Goal: Information Seeking & Learning: Learn about a topic

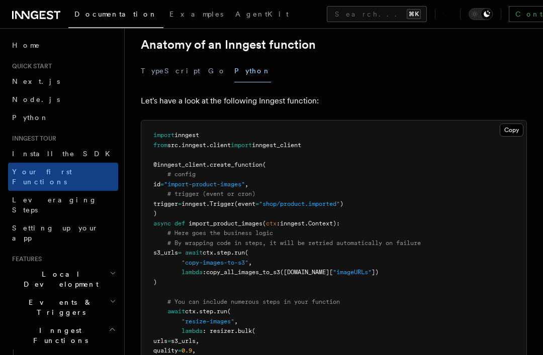
scroll to position [193, 0]
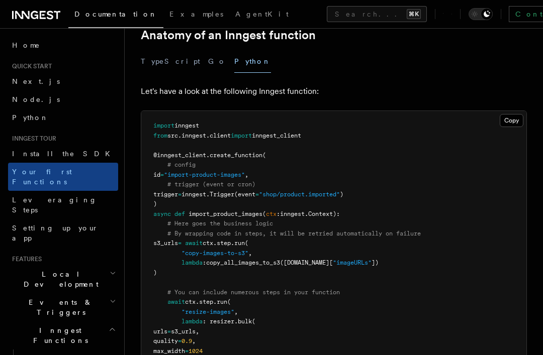
click at [29, 156] on span "Install the SDK" at bounding box center [64, 154] width 104 height 8
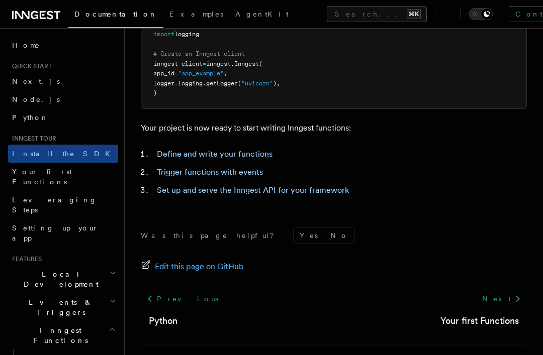
scroll to position [456, 0]
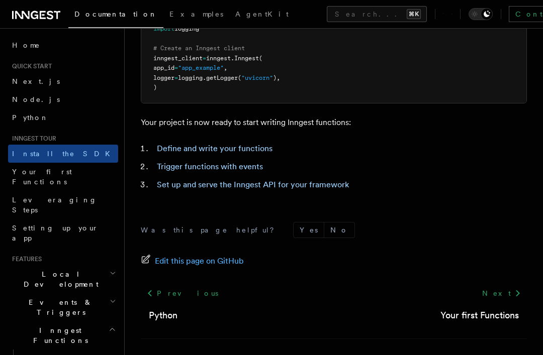
click at [261, 145] on link "Define and write your functions" at bounding box center [215, 149] width 116 height 10
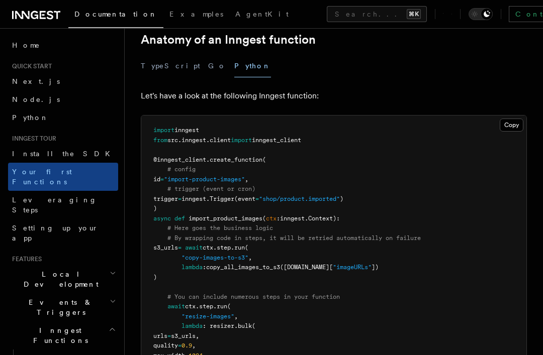
scroll to position [188, 0]
click at [159, 72] on button "TypeScript" at bounding box center [170, 66] width 59 height 23
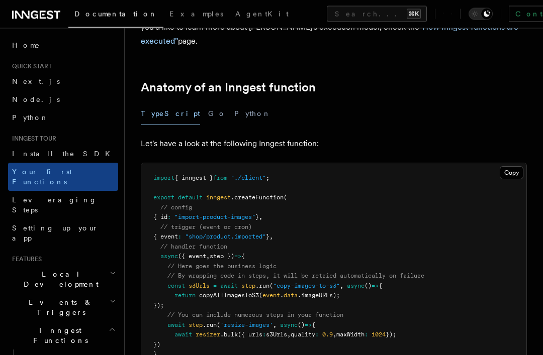
click at [234, 123] on button "Python" at bounding box center [252, 114] width 37 height 23
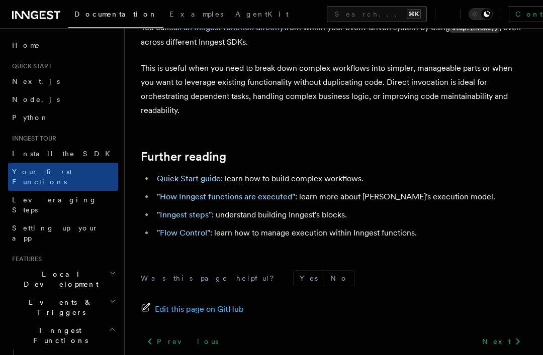
scroll to position [2153, 0]
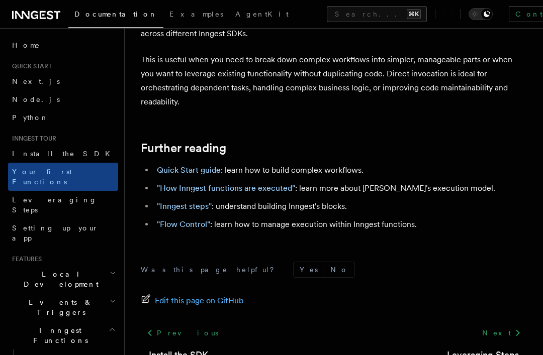
click at [177, 165] on link "Quick Start guide" at bounding box center [189, 170] width 64 height 10
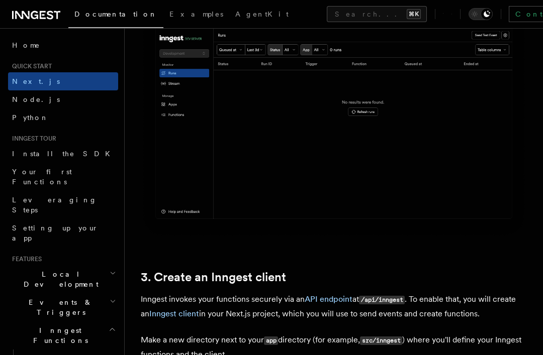
scroll to position [960, 0]
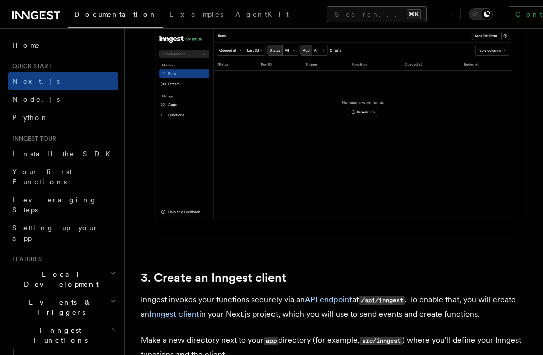
click at [21, 122] on span "Python" at bounding box center [30, 118] width 37 height 10
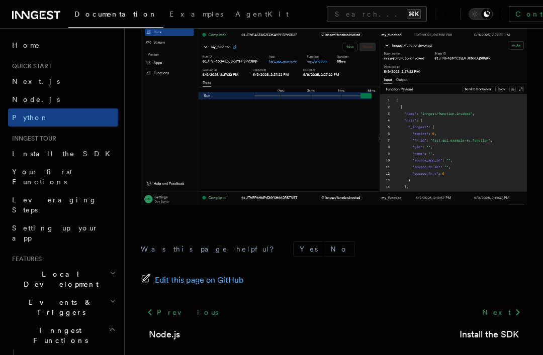
scroll to position [2119, 0]
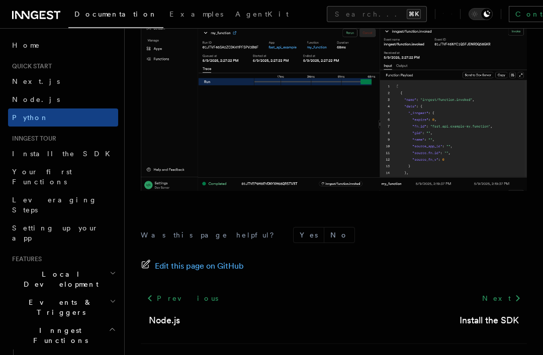
click at [25, 196] on span "Leveraging Steps" at bounding box center [54, 205] width 85 height 18
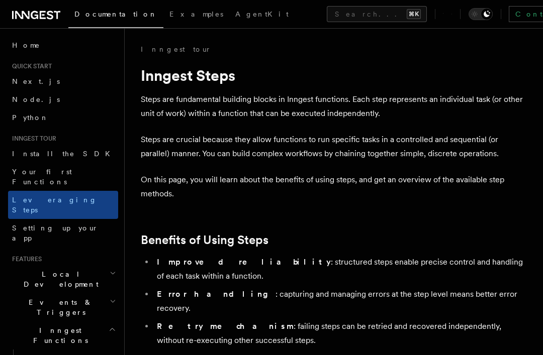
click at [61, 269] on span "Local Development" at bounding box center [59, 279] width 102 height 20
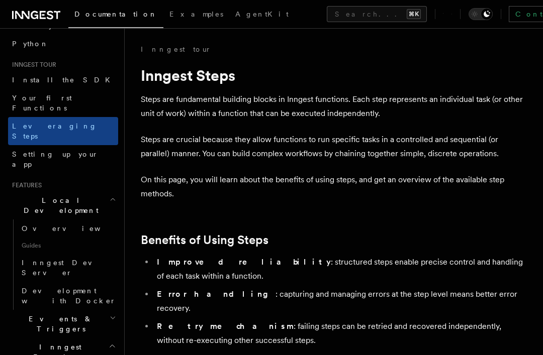
scroll to position [87, 0]
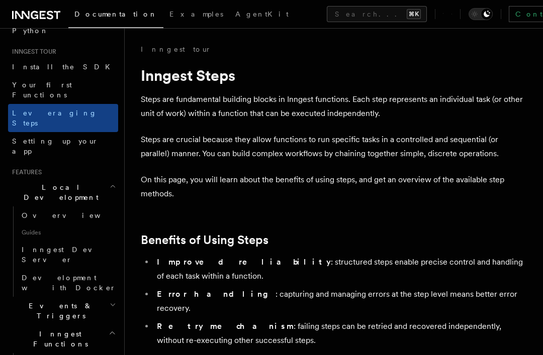
click at [47, 274] on span "Development with Docker" at bounding box center [69, 283] width 94 height 18
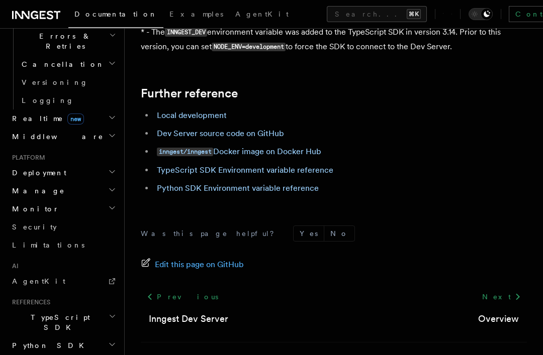
scroll to position [487, 0]
click at [114, 337] on h2 "Python SDK" at bounding box center [63, 346] width 110 height 18
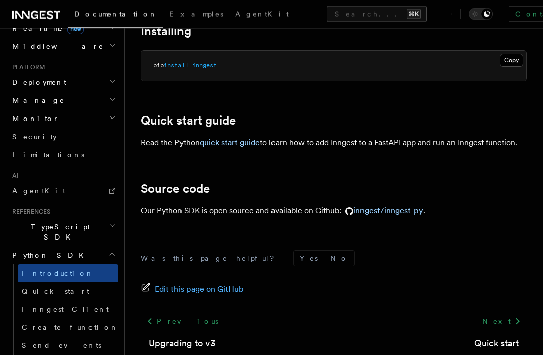
scroll to position [98, 0]
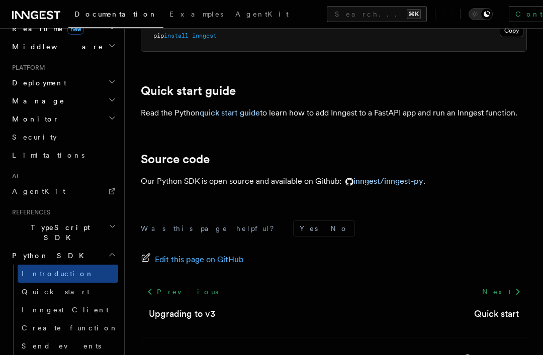
click at [506, 291] on link "Next" at bounding box center [501, 292] width 51 height 18
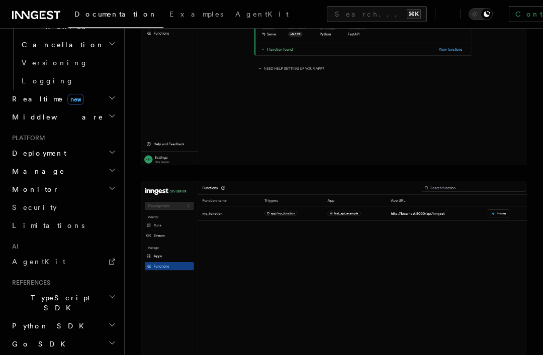
scroll to position [417, 0]
click at [116, 321] on icon "button" at bounding box center [112, 325] width 8 height 8
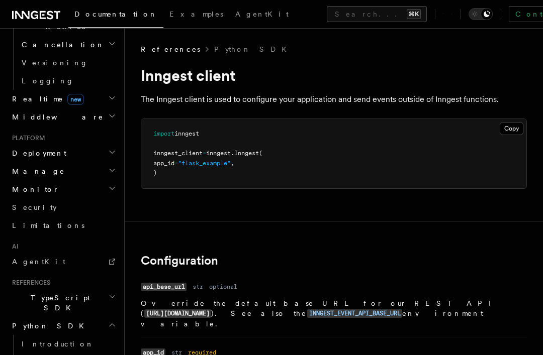
click at [57, 353] on link "Quick start" at bounding box center [68, 362] width 101 height 18
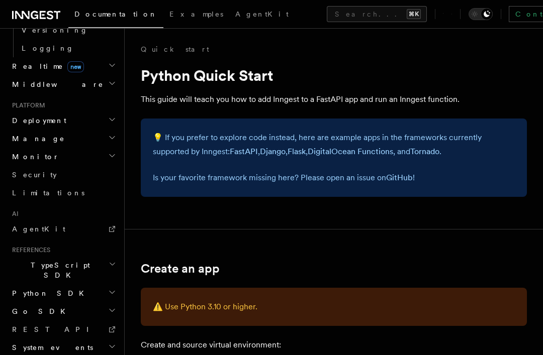
scroll to position [449, 0]
click at [116, 289] on icon "button" at bounding box center [112, 293] width 8 height 8
click at [72, 339] on link "Inngest Client" at bounding box center [68, 348] width 101 height 18
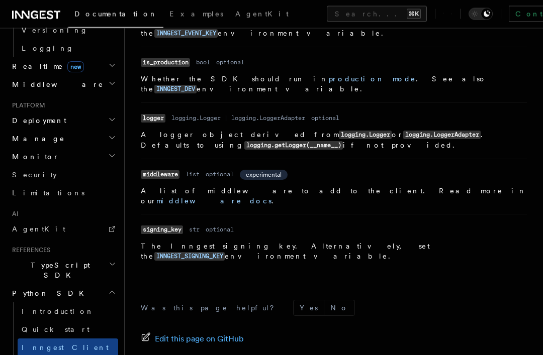
scroll to position [526, 0]
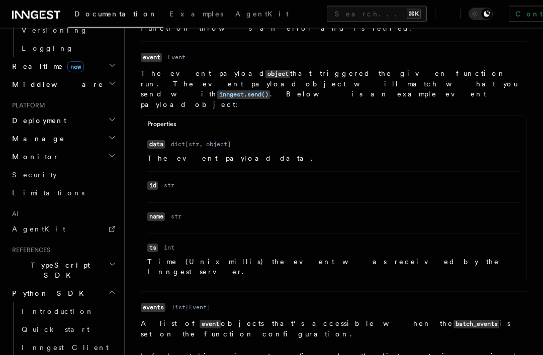
scroll to position [2045, 0]
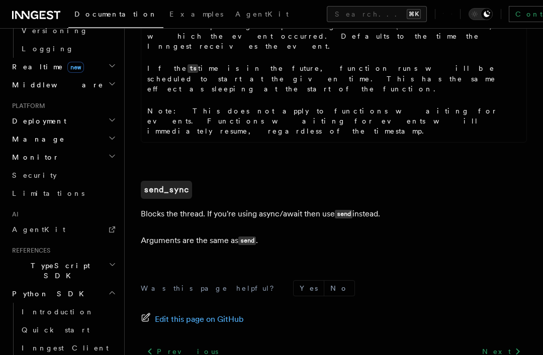
scroll to position [710, 0]
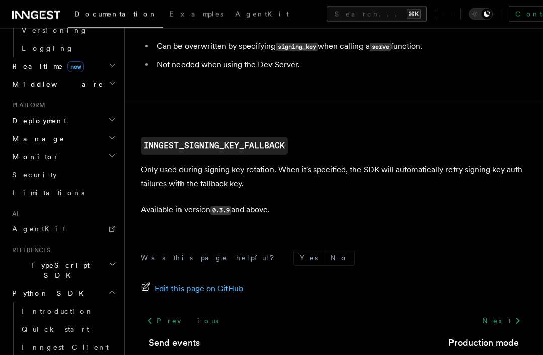
scroll to position [1156, 0]
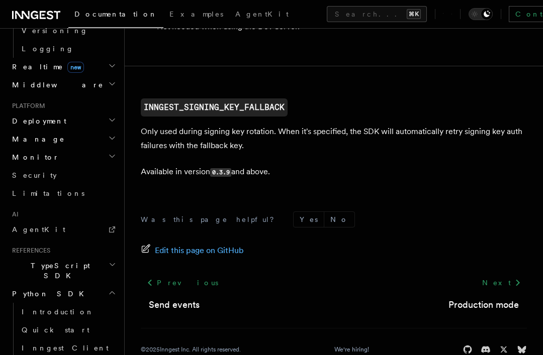
click at [465, 210] on div "Was this page helpful? Yes No Edit this page on GitHub Previous Send events Nex…" at bounding box center [334, 284] width 386 height 187
click at [503, 289] on link "Next" at bounding box center [501, 283] width 51 height 18
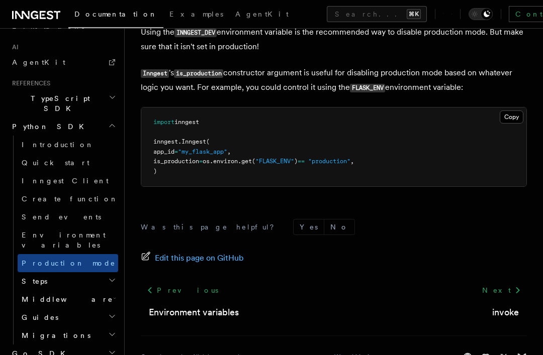
scroll to position [616, 0]
click at [517, 289] on icon at bounding box center [518, 290] width 4 height 7
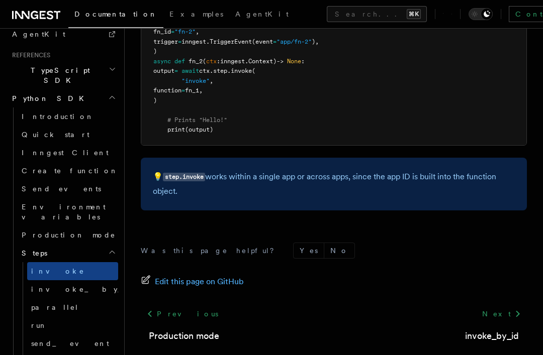
scroll to position [645, 0]
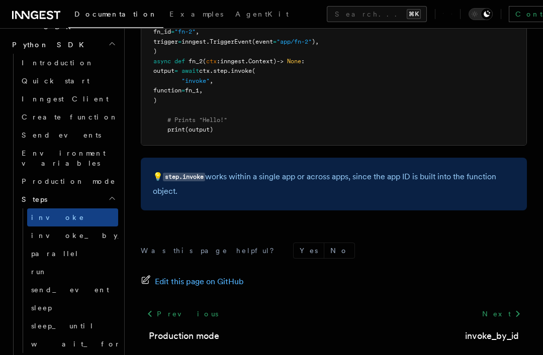
scroll to position [700, 0]
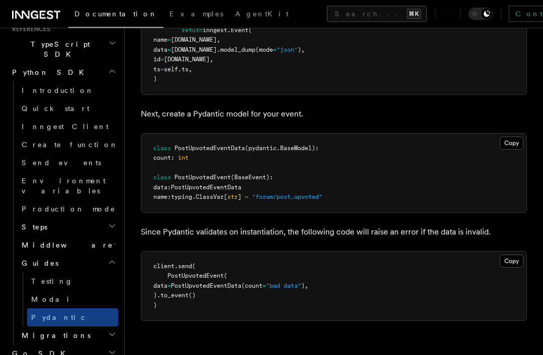
scroll to position [1291, 0]
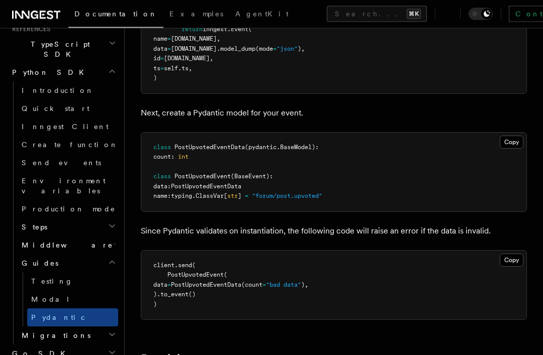
click at [35, 296] on span "Modal" at bounding box center [50, 300] width 39 height 8
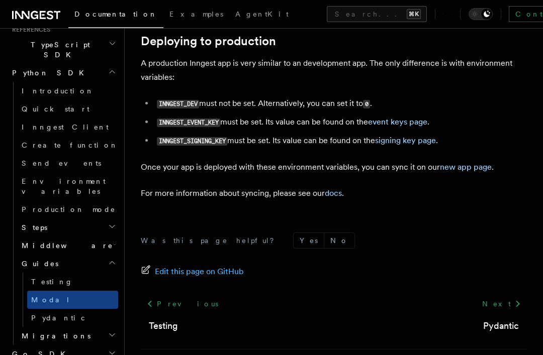
scroll to position [1483, 0]
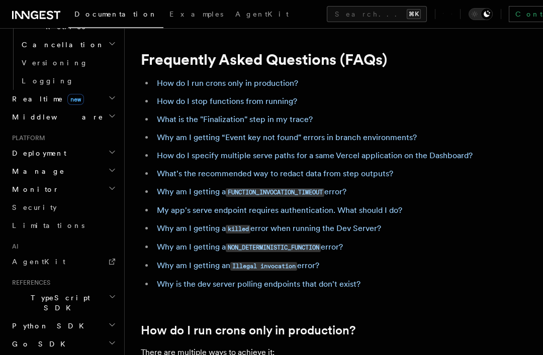
scroll to position [6, 0]
click at [390, 214] on link "My app's serve endpoint requires authentication. What should I do?" at bounding box center [279, 211] width 245 height 10
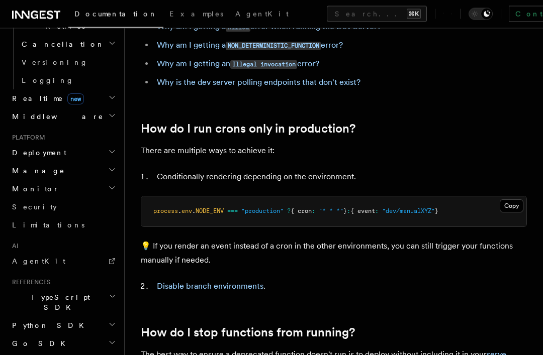
scroll to position [1211, 0]
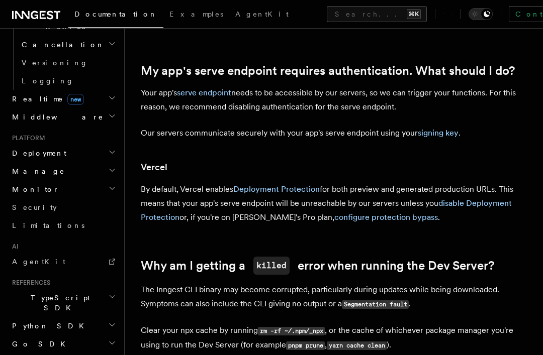
click at [229, 22] on link "AgentKit" at bounding box center [261, 15] width 65 height 24
